Goal: Navigation & Orientation: Find specific page/section

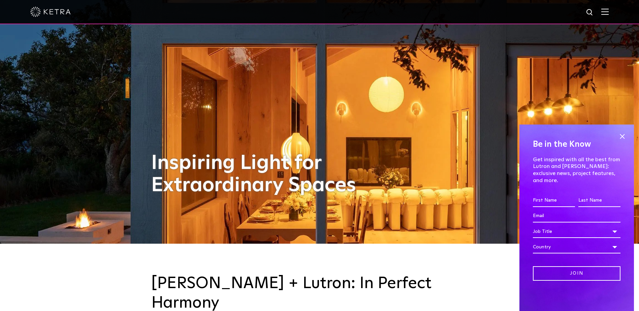
click at [609, 13] on img at bounding box center [604, 11] width 7 height 6
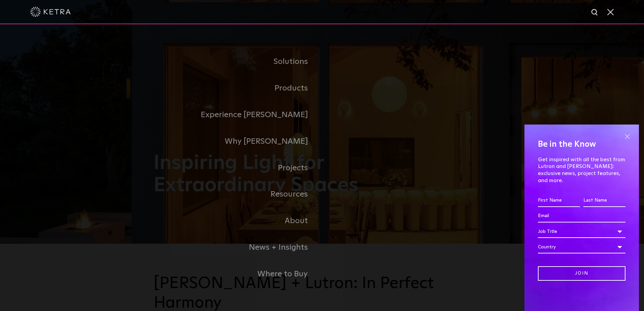
click at [626, 141] on span at bounding box center [627, 136] width 10 height 10
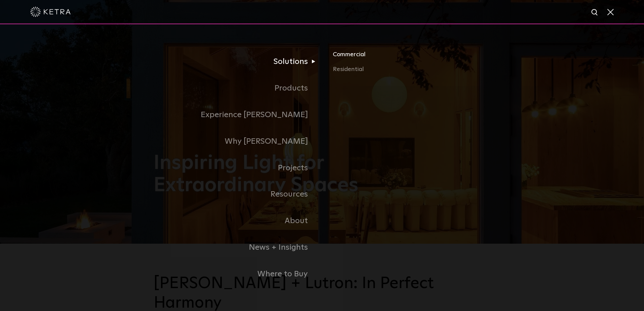
click at [338, 58] on link "Commercial" at bounding box center [412, 57] width 158 height 15
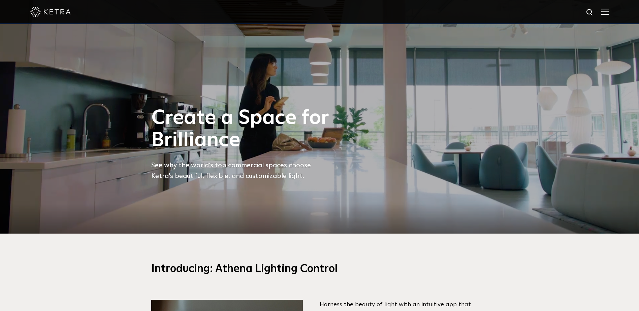
scroll to position [67, 0]
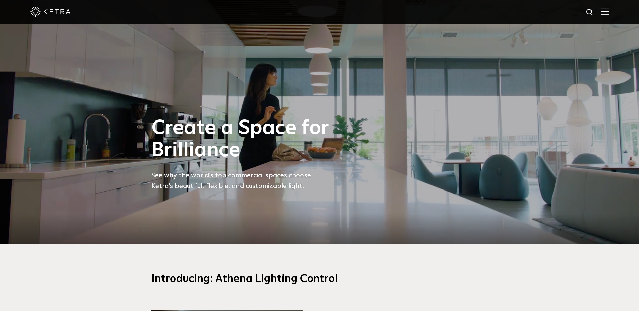
click at [614, 13] on div at bounding box center [319, 12] width 639 height 24
click at [609, 15] on span at bounding box center [604, 11] width 7 height 7
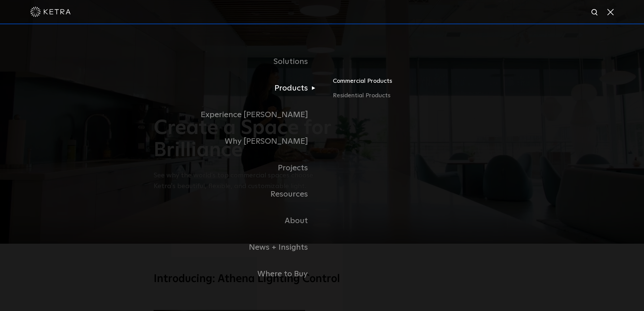
click at [342, 85] on link "Commercial Products" at bounding box center [412, 83] width 158 height 15
